Goal: Information Seeking & Learning: Learn about a topic

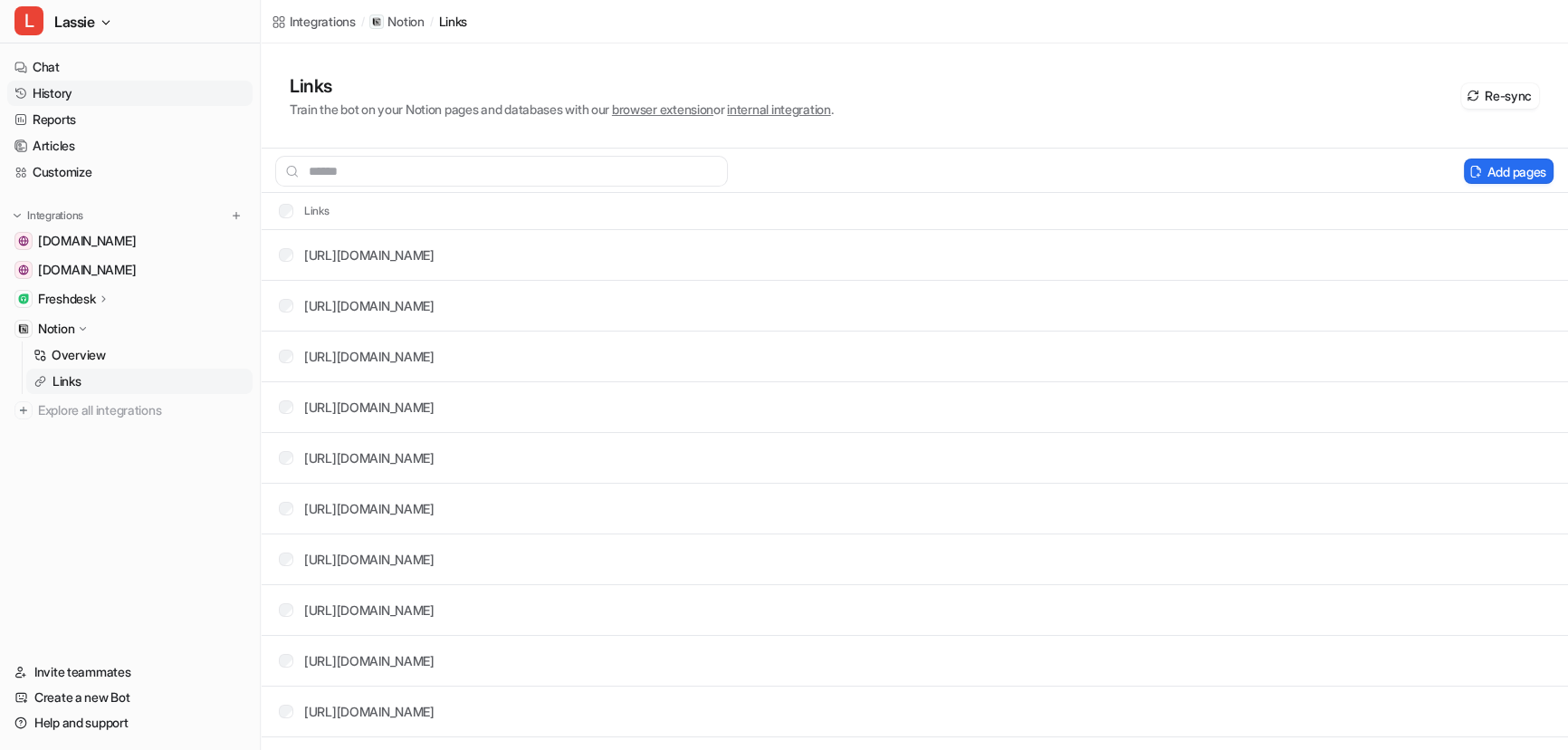
click at [53, 90] on link "History" at bounding box center [130, 93] width 245 height 26
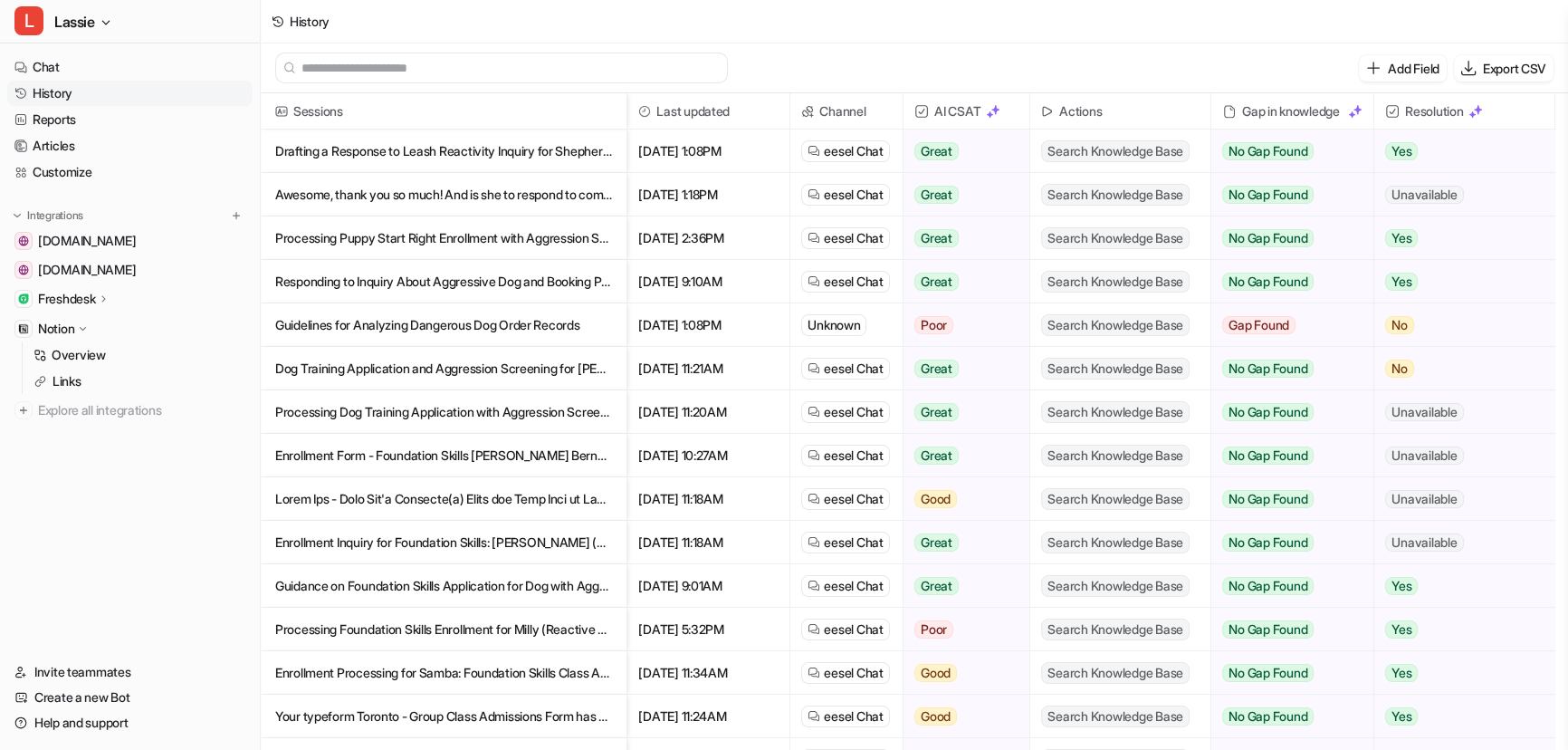
click at [503, 326] on p "Guidelines for Analyzing Dangerous Dog Order Records" at bounding box center [444, 325] width 336 height 44
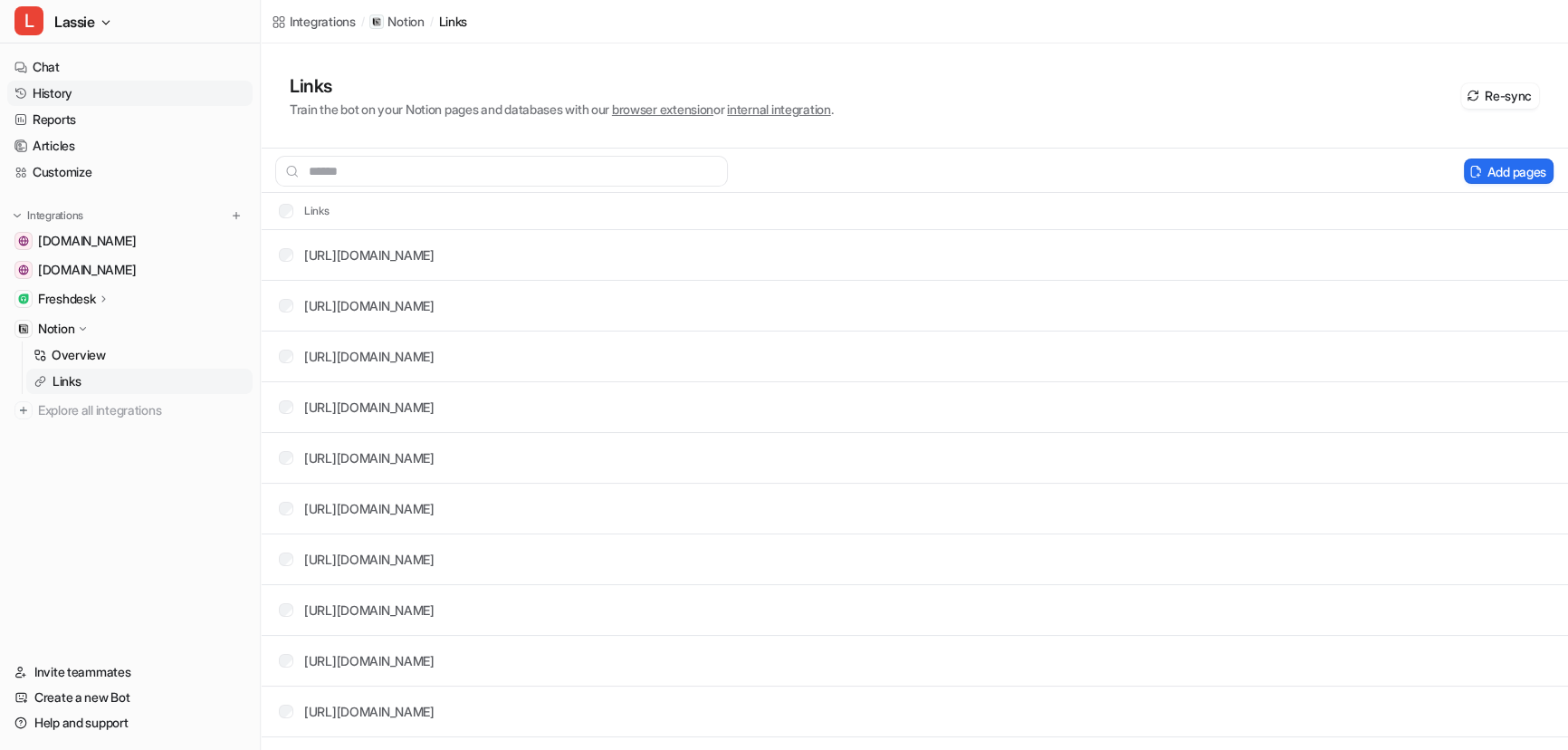
click at [66, 93] on link "History" at bounding box center [130, 93] width 245 height 26
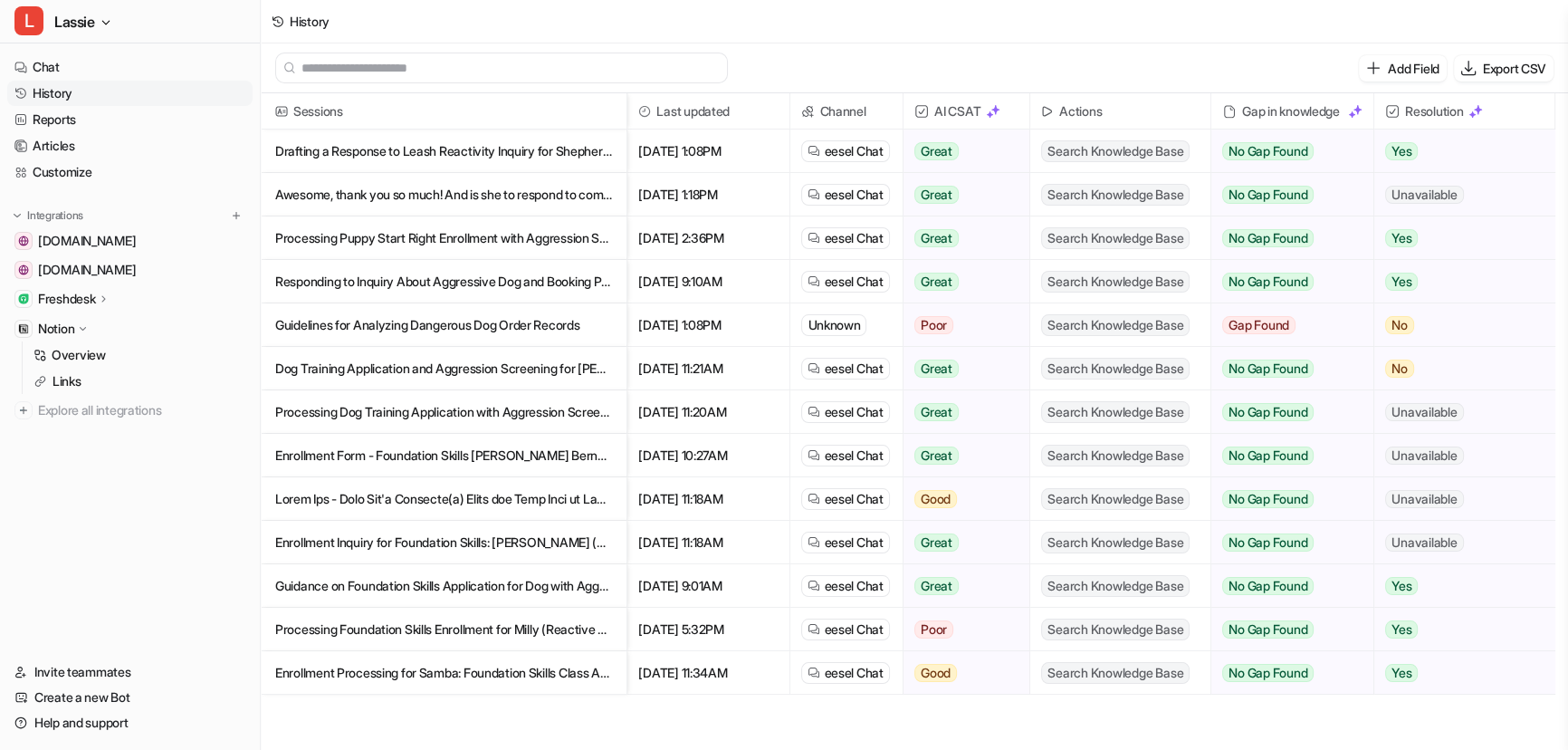
drag, startPoint x: 543, startPoint y: 319, endPoint x: 440, endPoint y: 333, distance: 103.9
click at [440, 333] on p "Guidelines for Analyzing Dangerous Dog Order Records" at bounding box center [444, 325] width 336 height 44
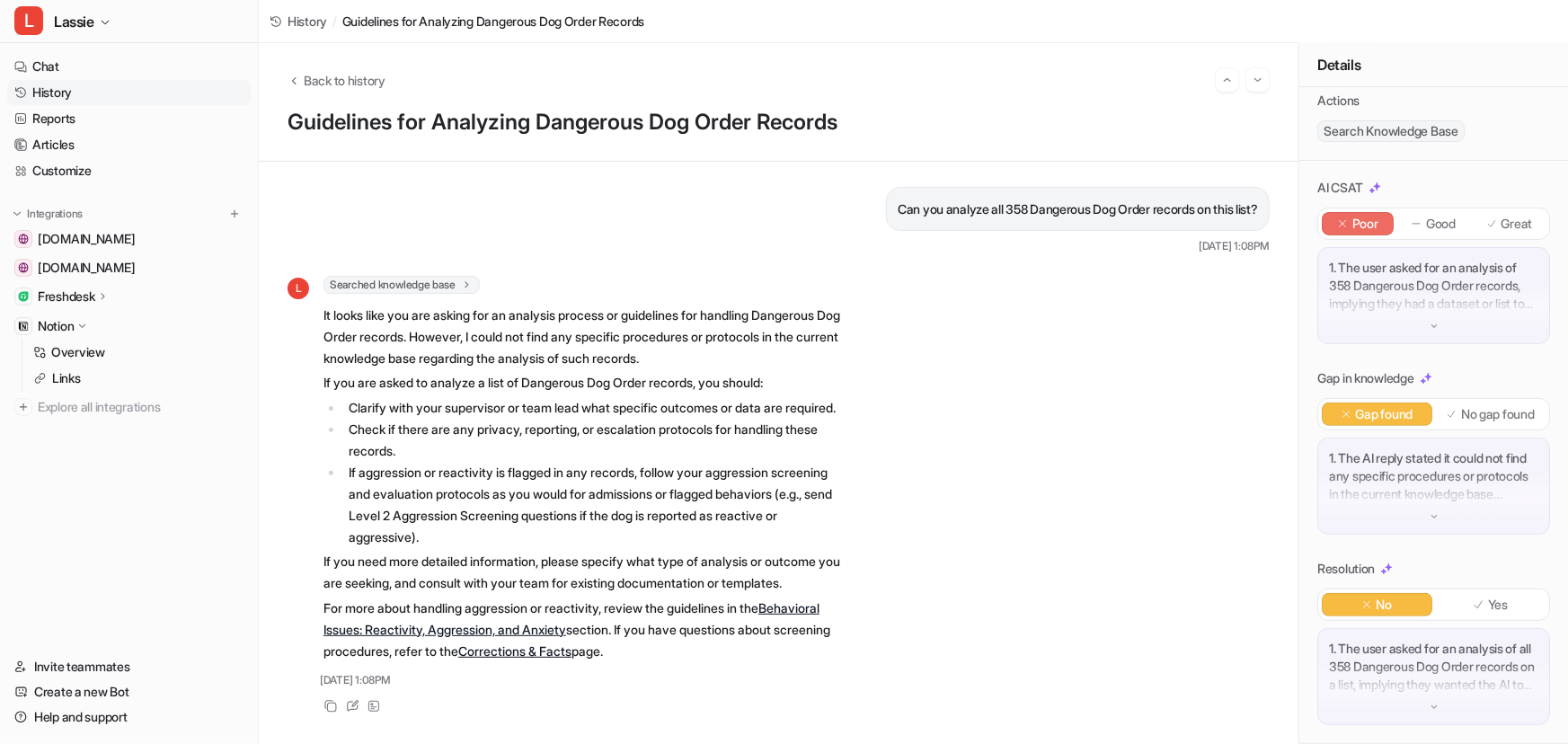
scroll to position [23, 0]
click at [292, 81] on icon "Back to history" at bounding box center [293, 80] width 12 height 13
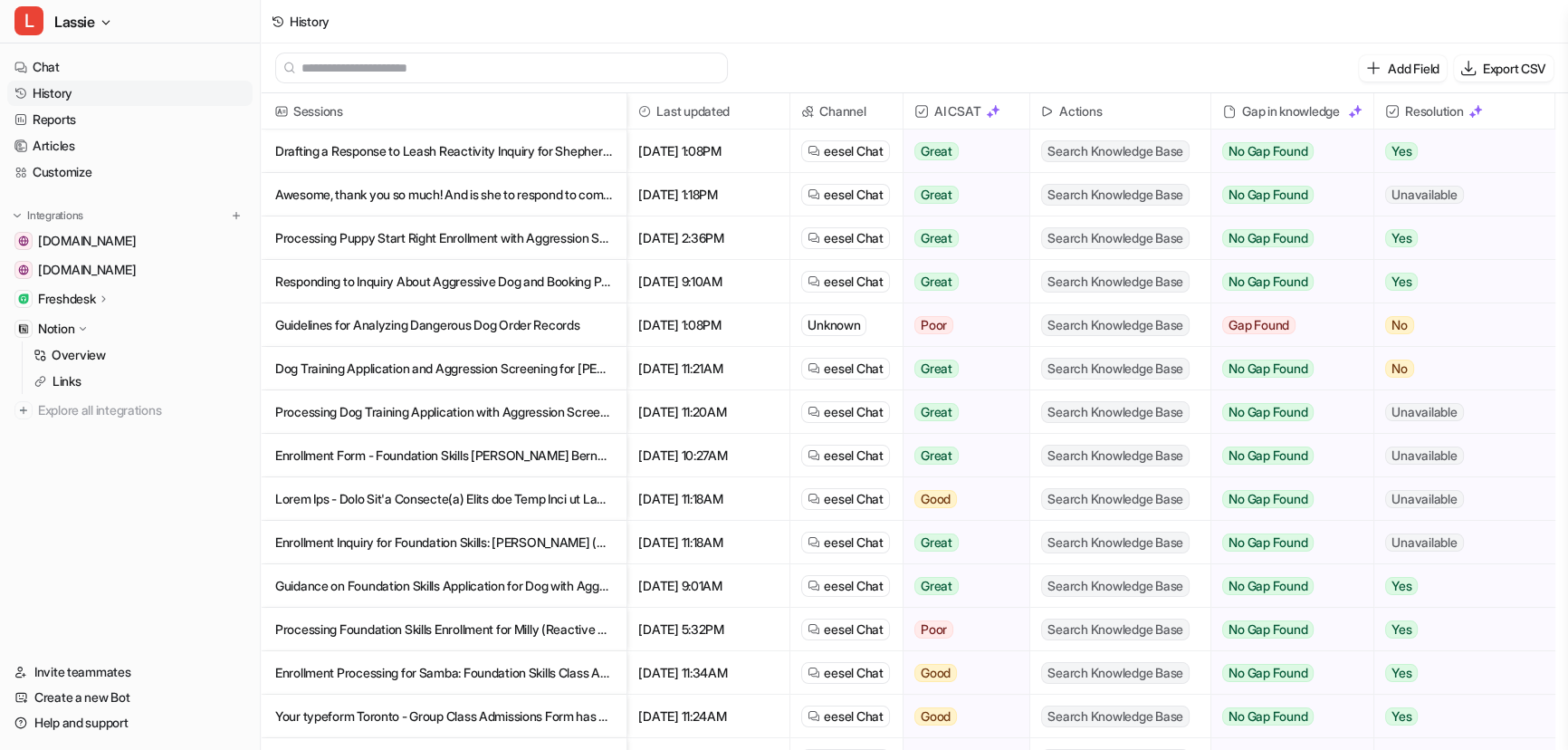
click at [511, 279] on p "Responding to Inquiry About Aggressive Dog and Booking Private Training" at bounding box center [444, 281] width 336 height 44
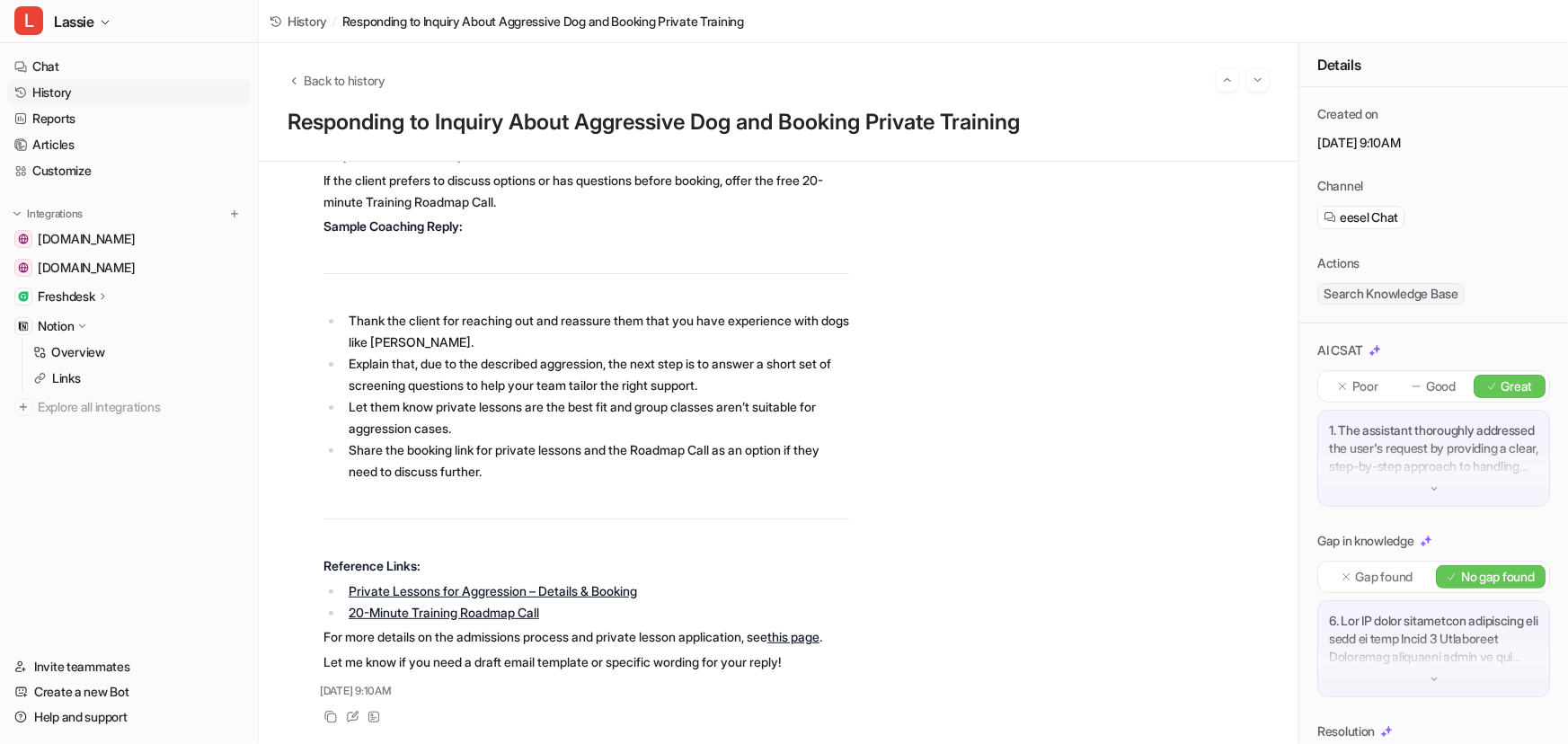
scroll to position [863, 0]
